Goal: Information Seeking & Learning: Find specific fact

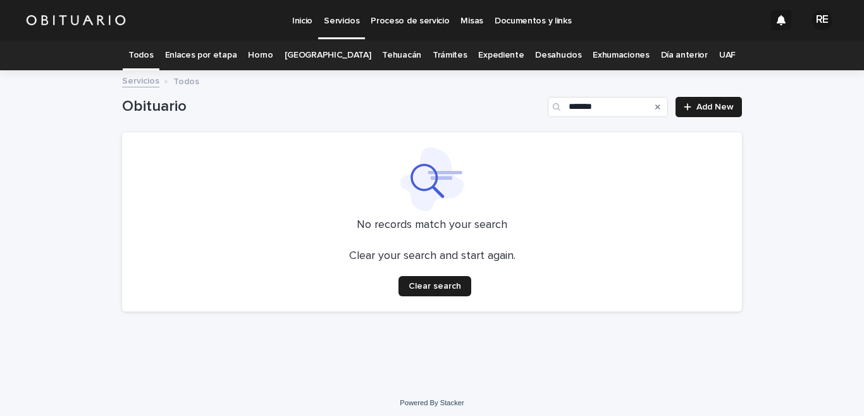
click at [149, 56] on link "Todos" at bounding box center [140, 55] width 25 height 30
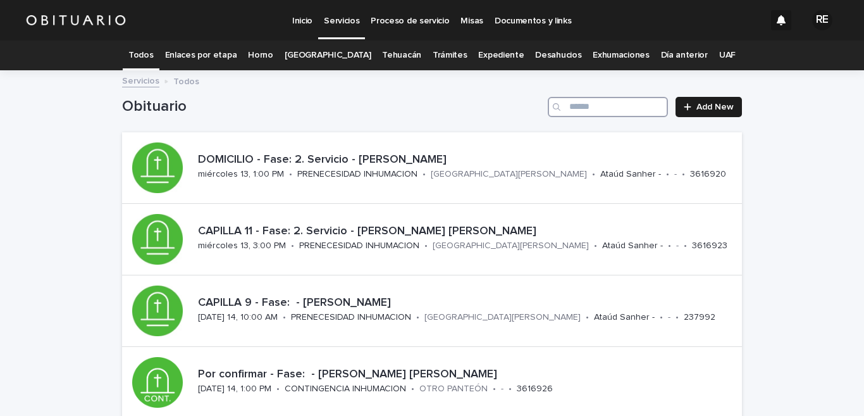
click at [595, 109] on input "Search" at bounding box center [608, 107] width 120 height 20
click at [485, 52] on link "Expediente" at bounding box center [501, 55] width 46 height 30
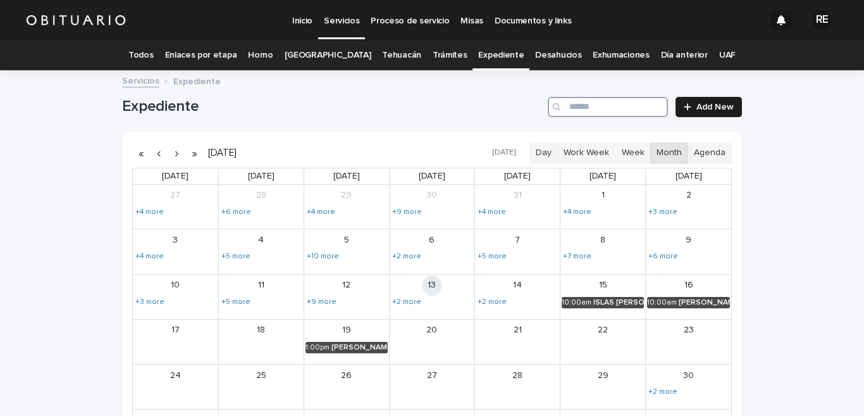
click at [596, 108] on input "Search" at bounding box center [608, 107] width 120 height 20
type input "*******"
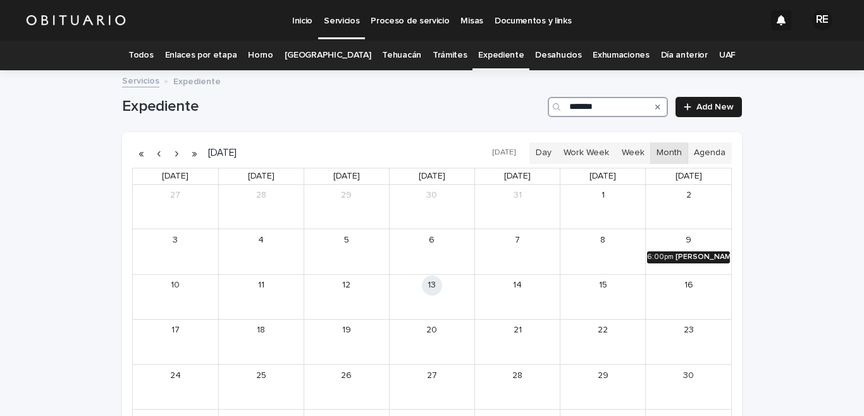
click at [686, 258] on div "[PERSON_NAME] Y [PERSON_NAME] [PERSON_NAME]" at bounding box center [703, 256] width 54 height 9
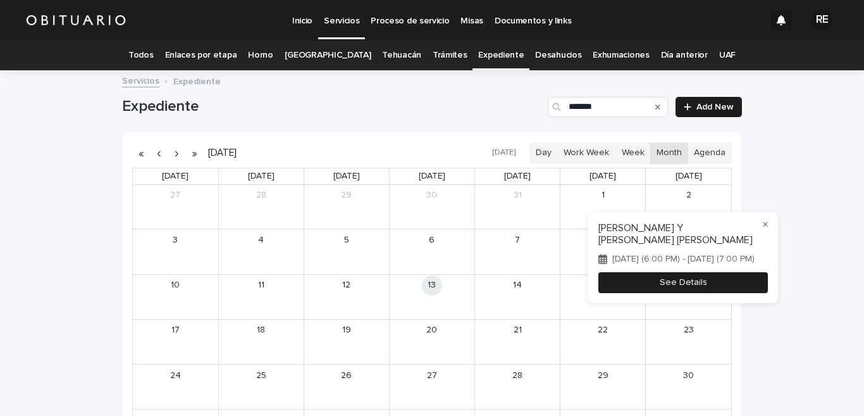
click at [714, 283] on button "See Details" at bounding box center [684, 282] width 170 height 21
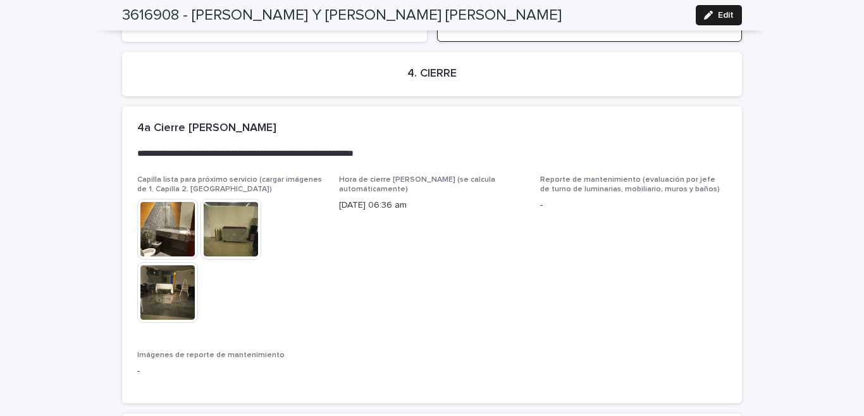
scroll to position [3021, 0]
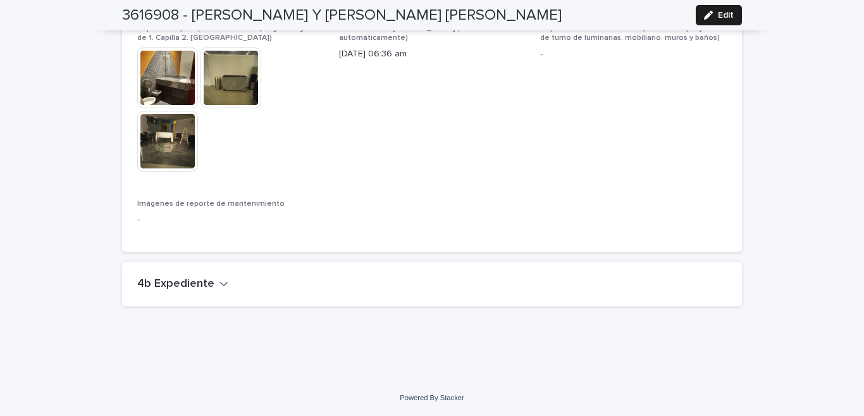
click at [196, 286] on h2 "4b Expediente" at bounding box center [175, 284] width 77 height 14
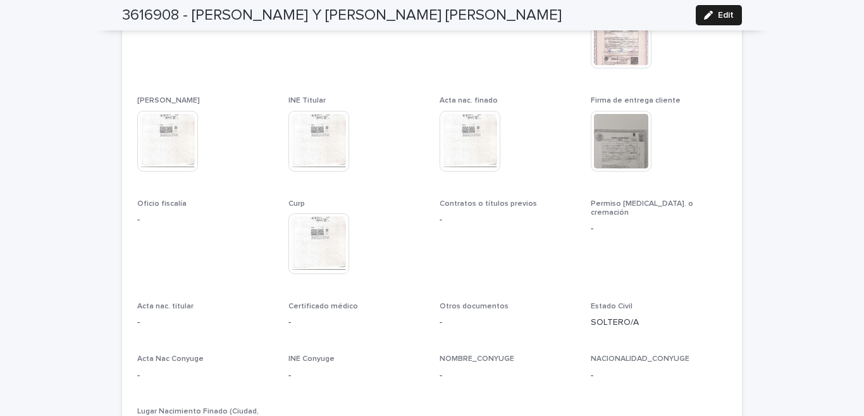
scroll to position [2262, 0]
